Goal: Task Accomplishment & Management: Manage account settings

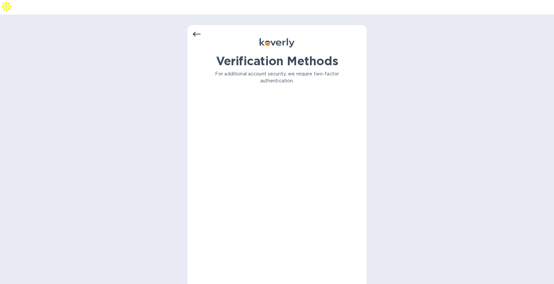
click at [199, 30] on icon at bounding box center [197, 34] width 8 height 8
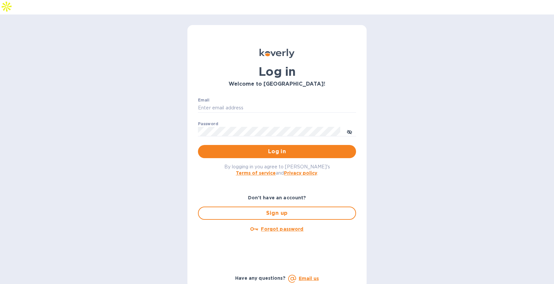
type input "ymegahed@3sixtydental.com"
click at [255, 145] on button "Log in" at bounding box center [277, 151] width 158 height 13
